Goal: Information Seeking & Learning: Understand process/instructions

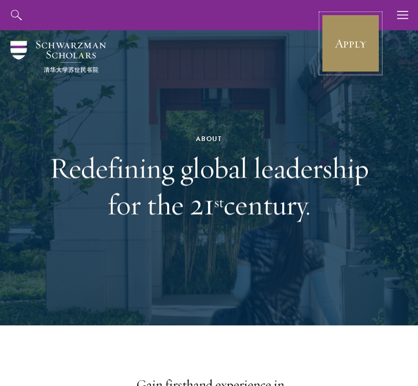
click at [347, 59] on link "Apply" at bounding box center [350, 43] width 58 height 58
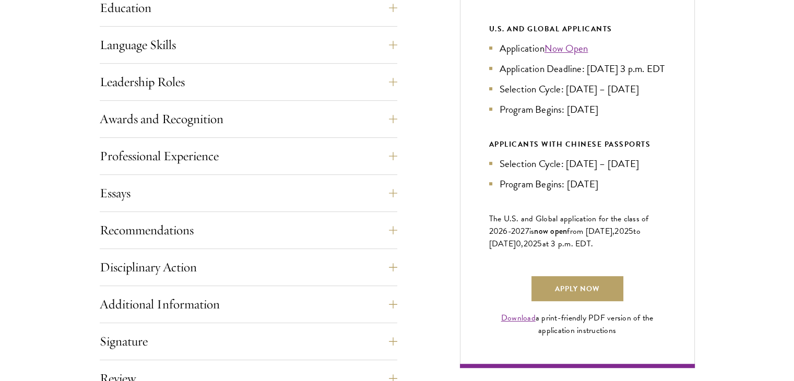
scroll to position [570, 0]
click at [244, 316] on div "Additional Information Interviews: : In-person interviews will take place on [D…" at bounding box center [249, 306] width 298 height 31
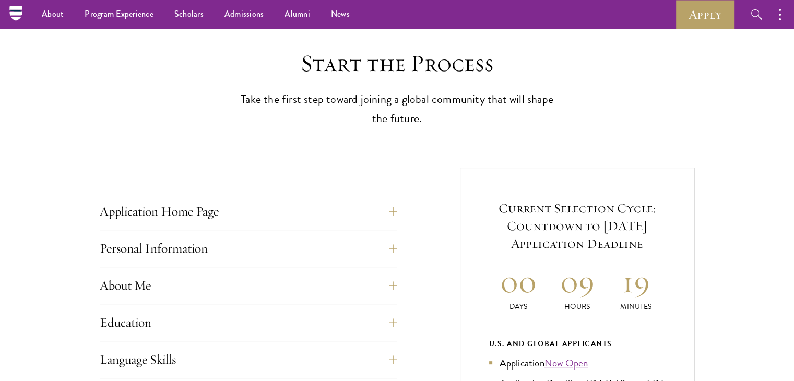
scroll to position [254, 0]
click at [201, 286] on button "About Me" at bounding box center [257, 286] width 298 height 25
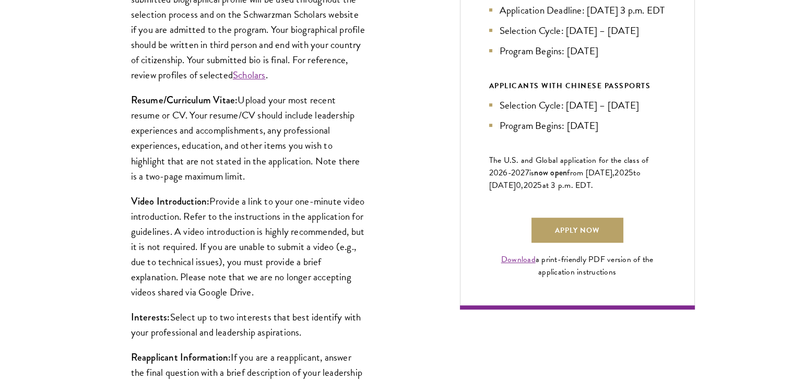
scroll to position [629, 0]
drag, startPoint x: 210, startPoint y: 201, endPoint x: 352, endPoint y: 291, distance: 168.8
click at [352, 291] on p "Video Introduction: Provide a link to your one-minute video introduction. Refer…" at bounding box center [248, 246] width 235 height 106
copy p "Provide a link to your one-minute video introduction. Refer to the instructions…"
click at [528, 265] on link "Download" at bounding box center [518, 259] width 34 height 13
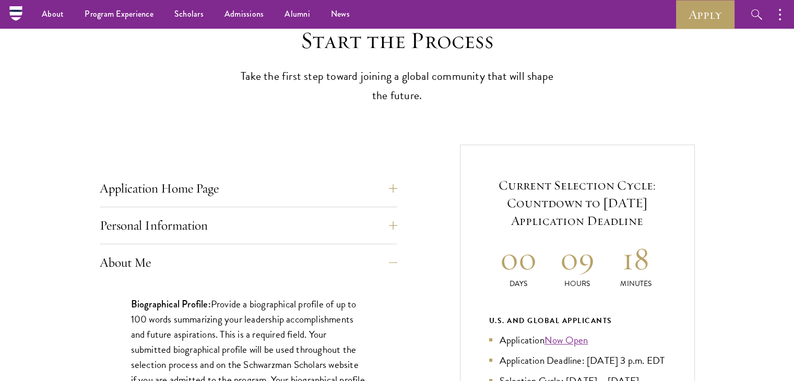
scroll to position [277, 0]
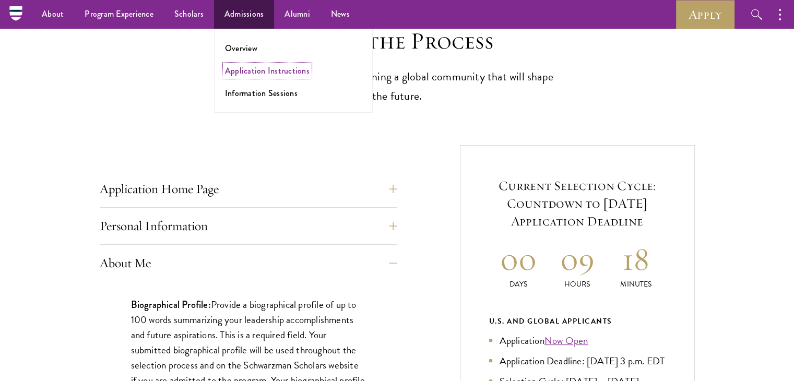
click at [244, 72] on link "Application Instructions" at bounding box center [267, 71] width 85 height 12
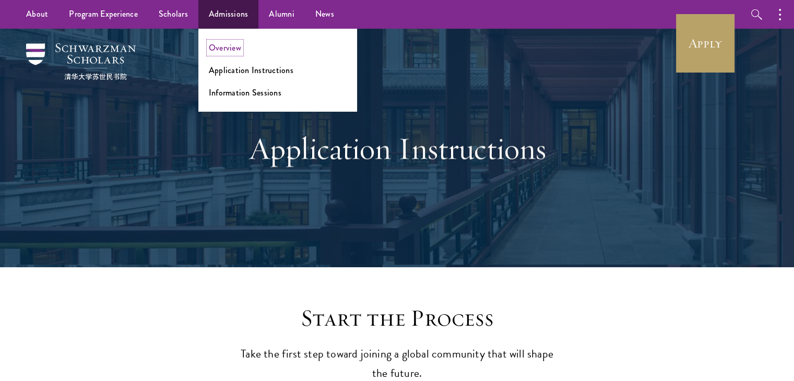
click at [220, 48] on link "Overview" at bounding box center [225, 48] width 32 height 12
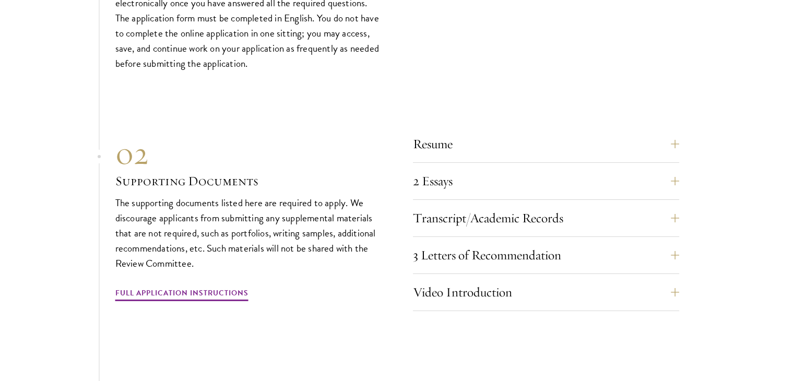
scroll to position [3393, 0]
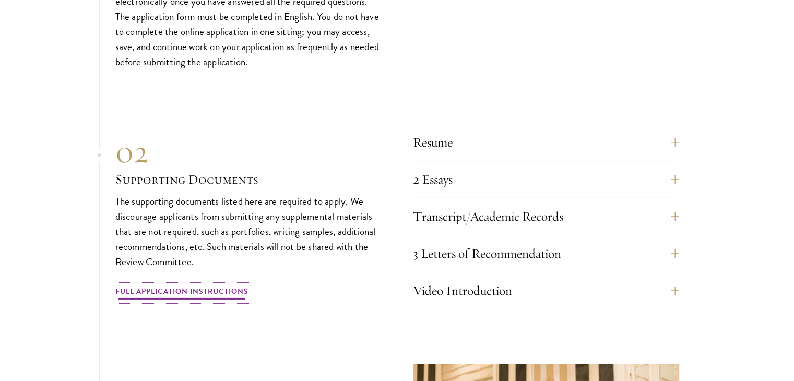
click at [221, 287] on link "Full Application Instructions" at bounding box center [181, 293] width 133 height 16
click at [451, 147] on button "Resume" at bounding box center [554, 142] width 266 height 25
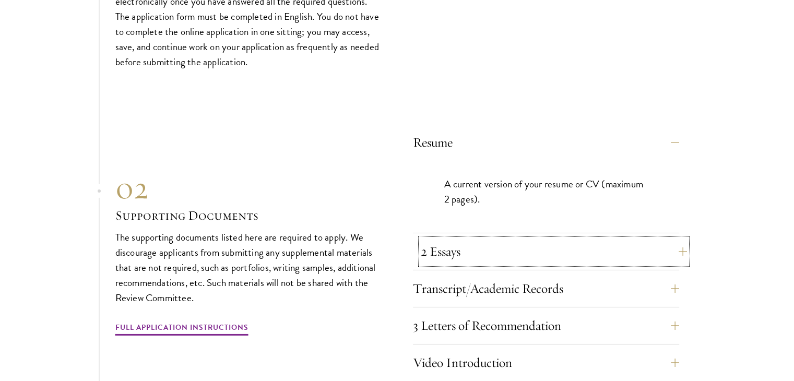
click at [476, 244] on button "2 Essays" at bounding box center [554, 251] width 266 height 25
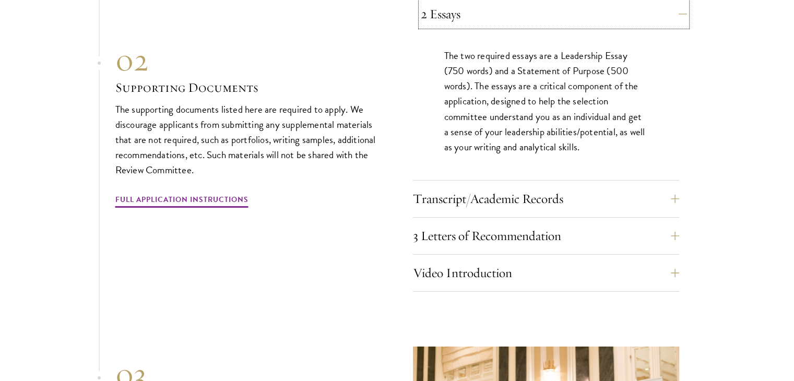
scroll to position [3559, 0]
click at [449, 270] on button "Video Introduction" at bounding box center [554, 272] width 266 height 25
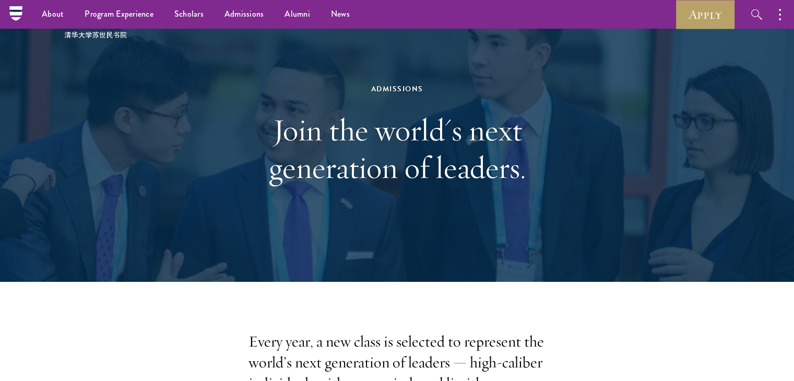
scroll to position [0, 0]
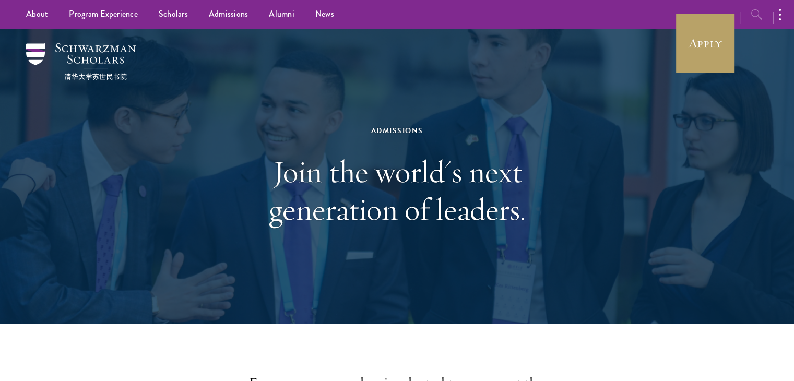
click at [757, 11] on icon "button" at bounding box center [757, 14] width 13 height 13
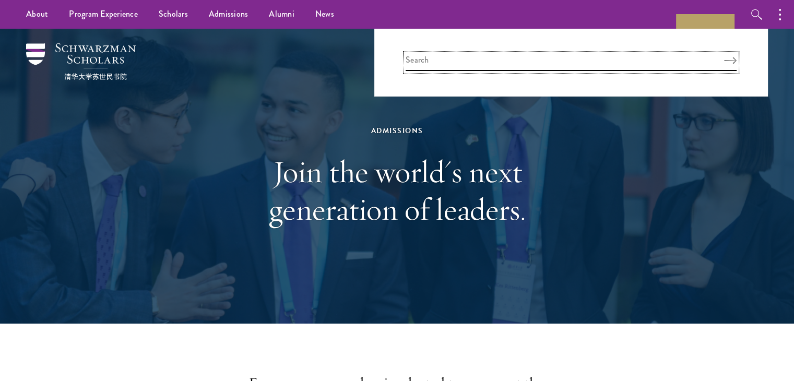
click at [605, 59] on input "search" at bounding box center [571, 62] width 331 height 17
type input "application tips"
click at [724, 57] on button "Search" at bounding box center [730, 60] width 13 height 7
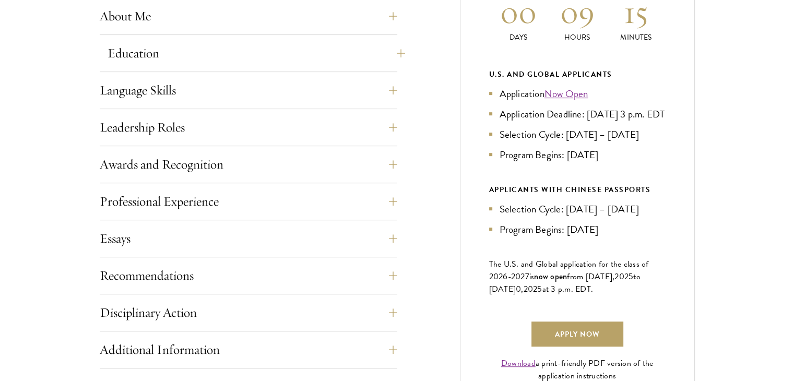
scroll to position [528, 0]
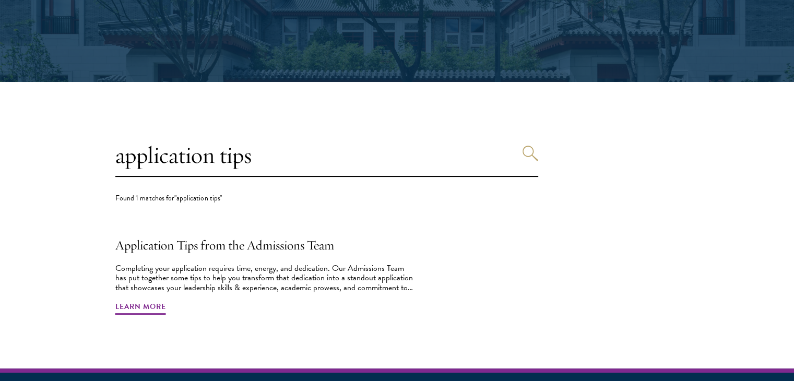
scroll to position [186, 0]
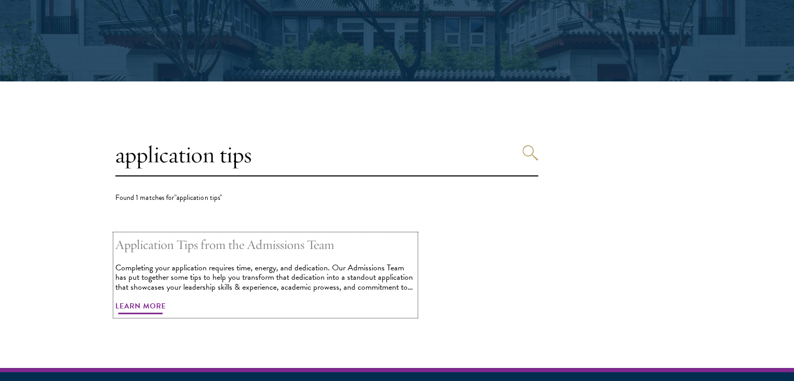
click at [184, 245] on h2 "Application Tips from the Admissions Team" at bounding box center [265, 244] width 300 height 21
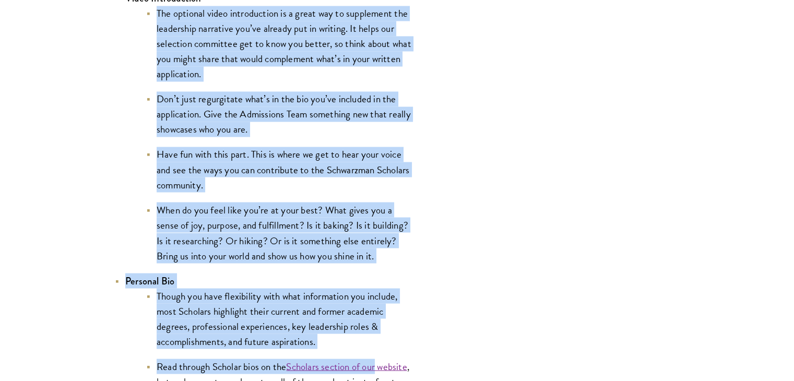
scroll to position [1836, 0]
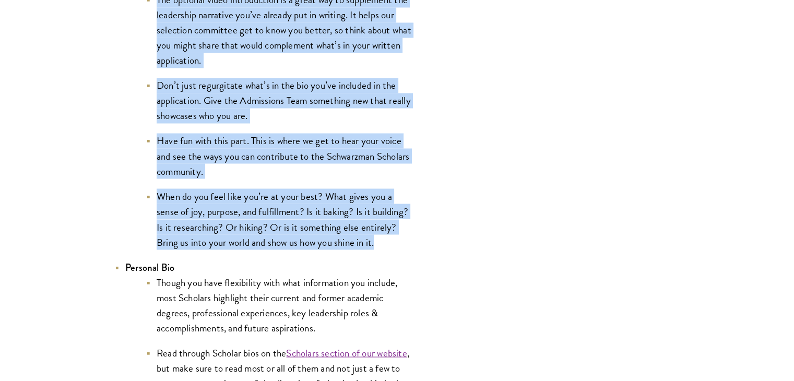
drag, startPoint x: 157, startPoint y: 139, endPoint x: 379, endPoint y: 246, distance: 246.4
click at [379, 246] on ul "The optional video introduction is a great way to supplement the leadership nar…" at bounding box center [268, 120] width 287 height 257
copy ul "The optional video introduction is a great way to supplement the leadership nar…"
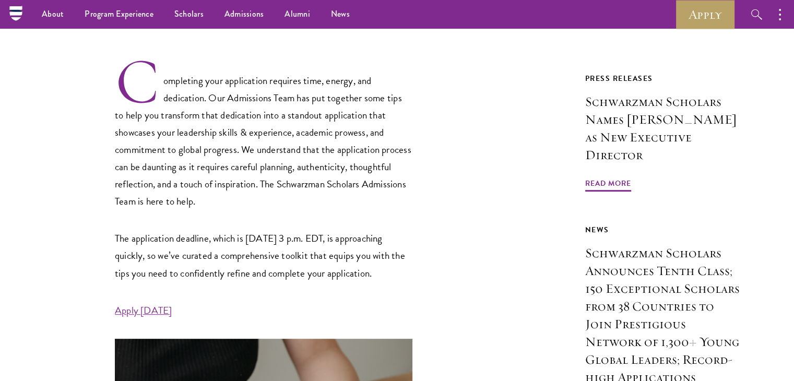
scroll to position [0, 0]
